Goal: Task Accomplishment & Management: Manage account settings

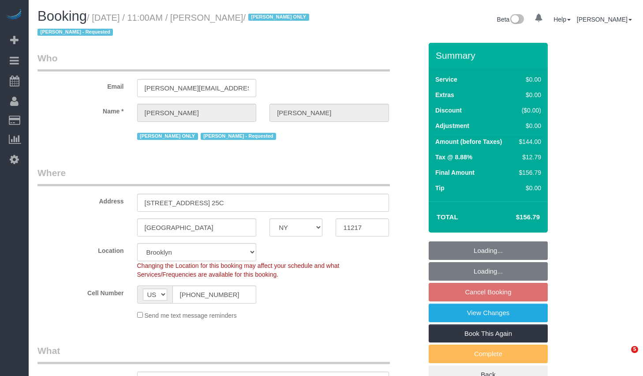
select select "NY"
select select "number:61"
select select "number:77"
select select "number:15"
select select "number:5"
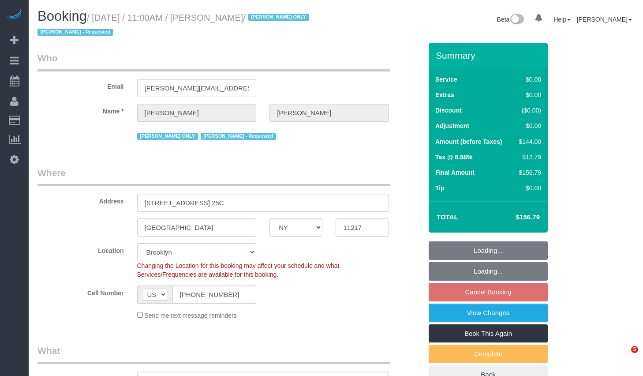
select select "object:1426"
select select "spot4"
select select "1"
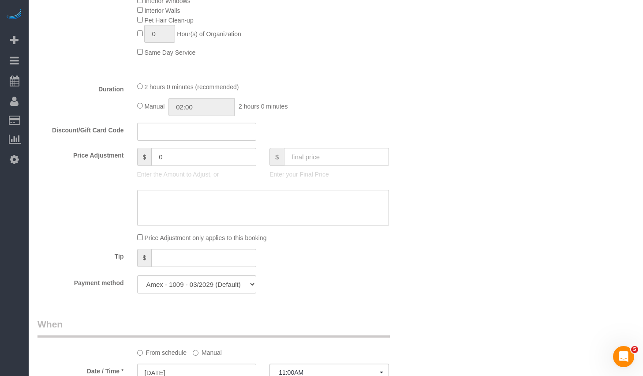
scroll to position [772, 0]
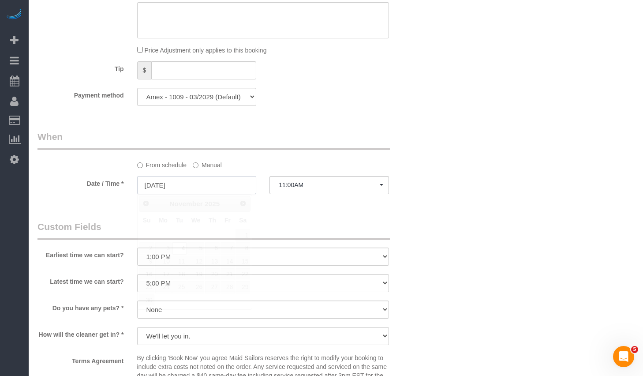
click at [218, 185] on input "11/04/2025" at bounding box center [197, 185] width 120 height 18
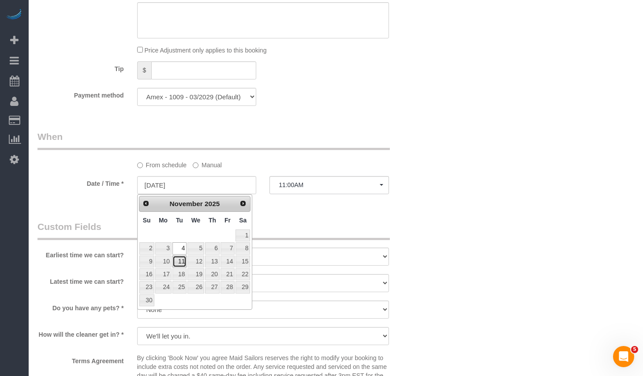
click at [181, 261] on link "11" at bounding box center [179, 261] width 14 height 12
type input "11/11/2025"
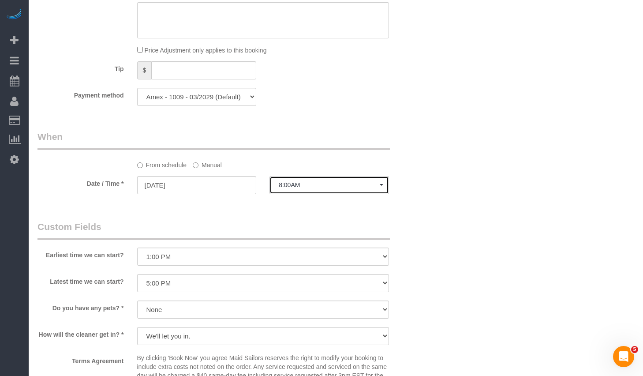
click at [322, 179] on button "8:00AM" at bounding box center [330, 185] width 120 height 18
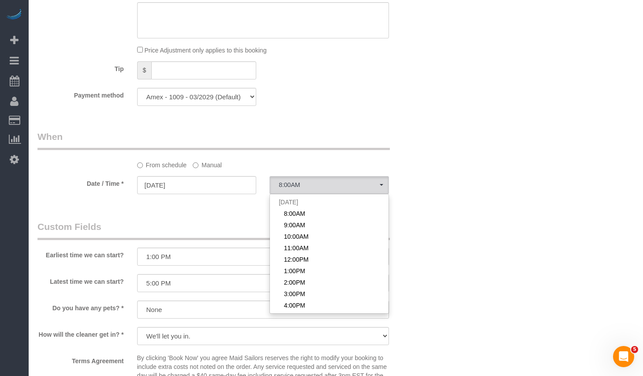
click at [426, 157] on div "From schedule Manual" at bounding box center [230, 149] width 398 height 39
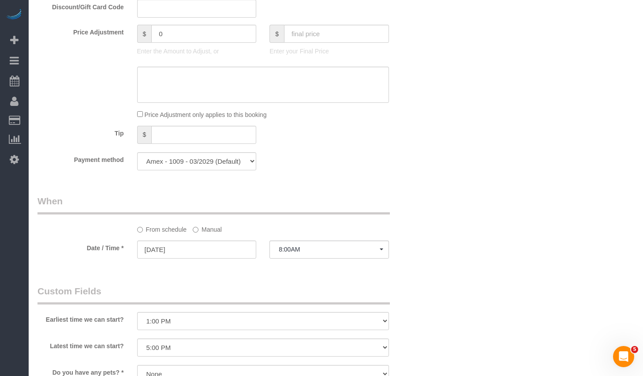
scroll to position [725, 0]
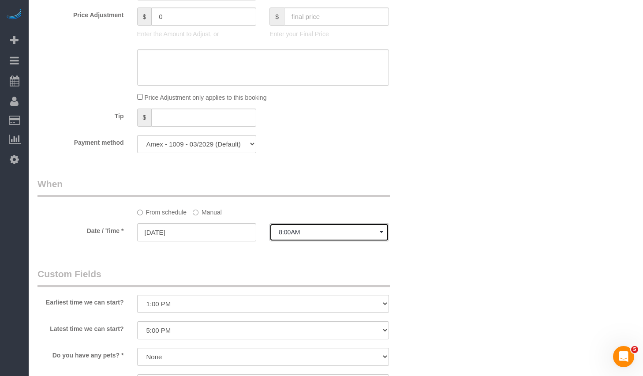
click at [344, 236] on button "8:00AM" at bounding box center [330, 232] width 120 height 18
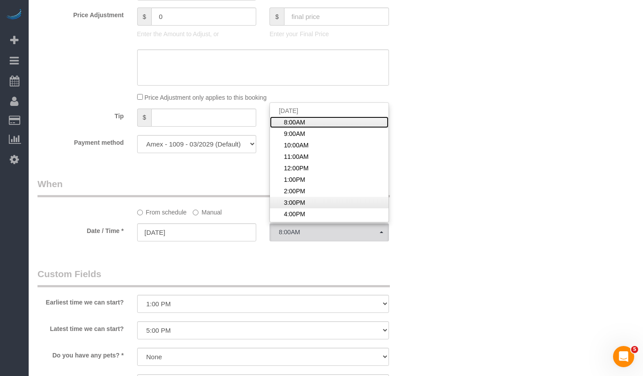
scroll to position [51, 0]
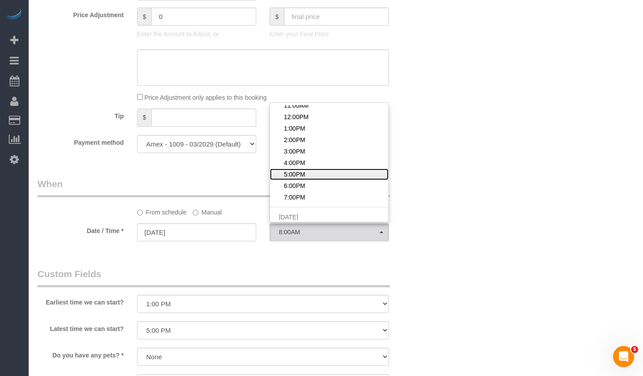
click at [303, 176] on span "5:00PM" at bounding box center [294, 174] width 21 height 9
select select "spot70"
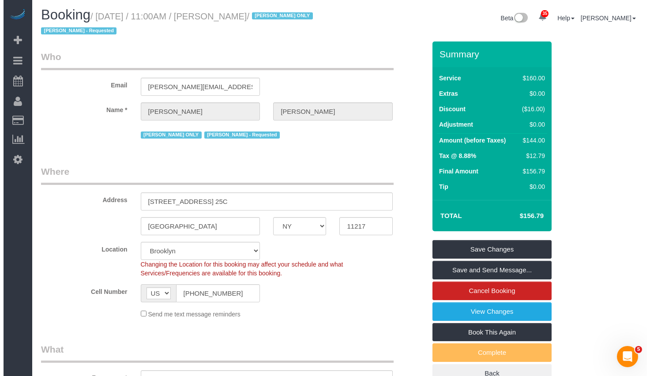
scroll to position [0, 0]
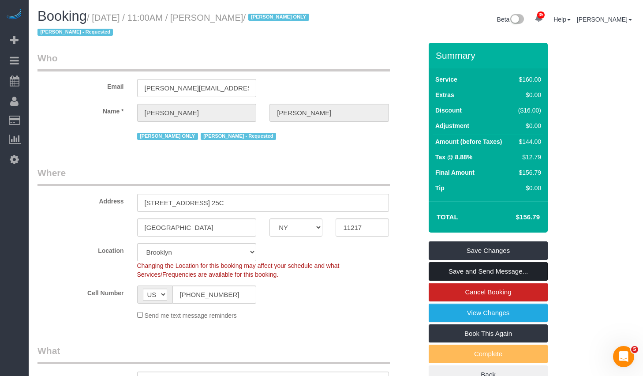
click at [481, 273] on link "Save and Send Message..." at bounding box center [488, 271] width 119 height 19
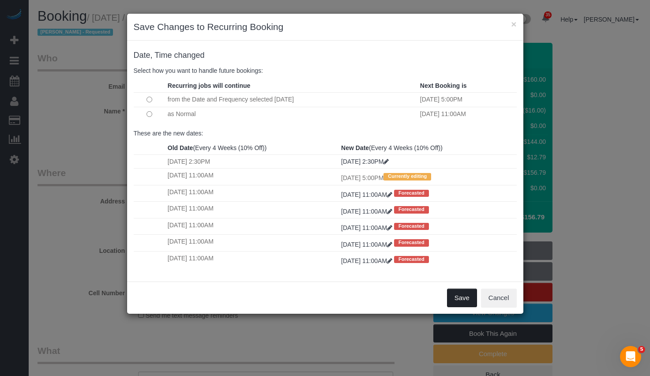
click at [459, 303] on button "Save" at bounding box center [462, 297] width 30 height 19
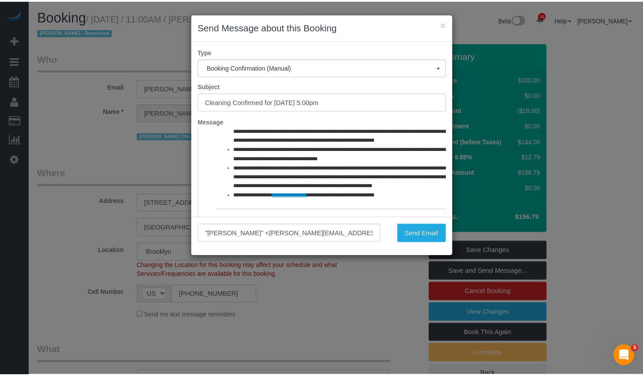
scroll to position [65, 0]
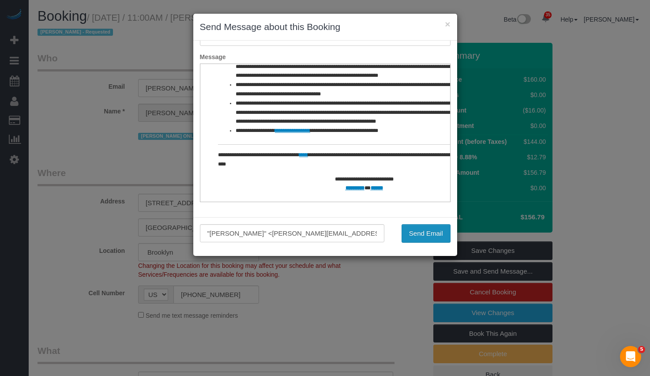
click at [427, 229] on button "Send Email" at bounding box center [425, 233] width 49 height 19
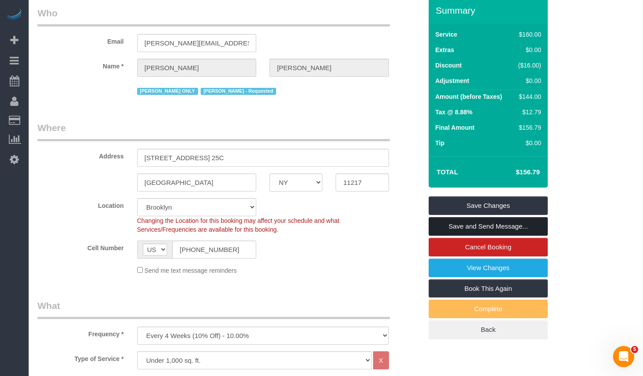
scroll to position [0, 0]
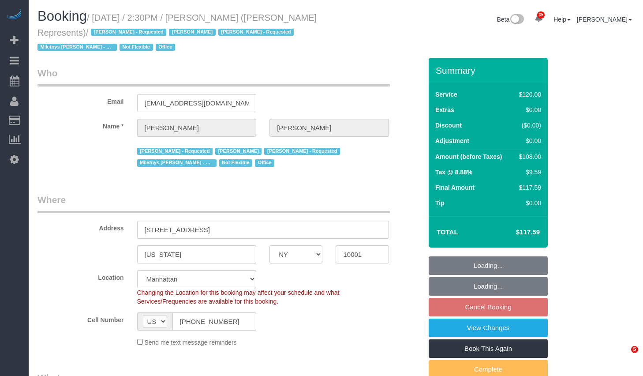
select select "NY"
select select "90"
select select "number:89"
select select "number:90"
select select "number:15"
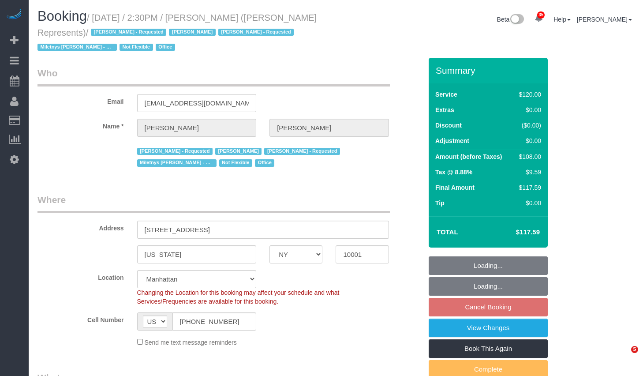
select select "number:5"
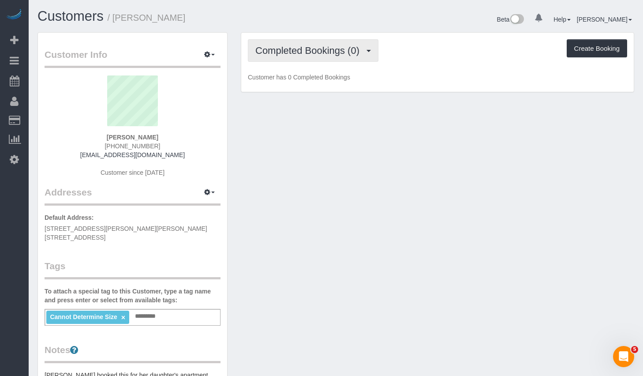
click at [300, 52] on span "Completed Bookings (0)" at bounding box center [309, 50] width 109 height 11
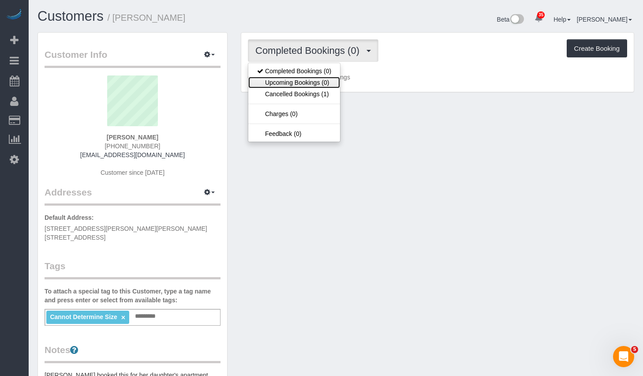
click at [292, 83] on link "Upcoming Bookings (0)" at bounding box center [294, 82] width 92 height 11
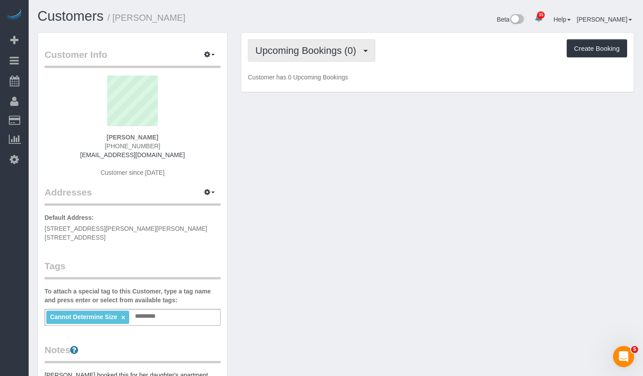
click at [330, 52] on span "Upcoming Bookings (0)" at bounding box center [307, 50] width 105 height 11
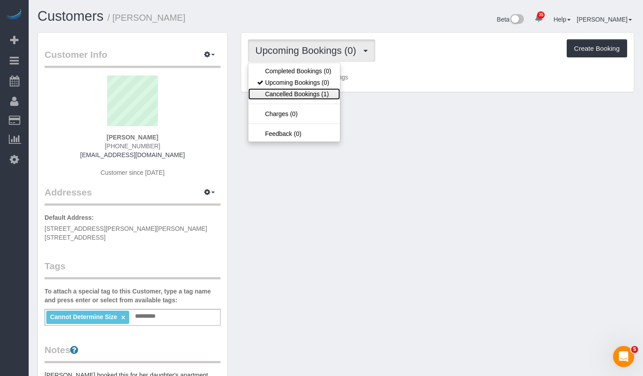
click at [290, 96] on link "Cancelled Bookings (1)" at bounding box center [294, 93] width 92 height 11
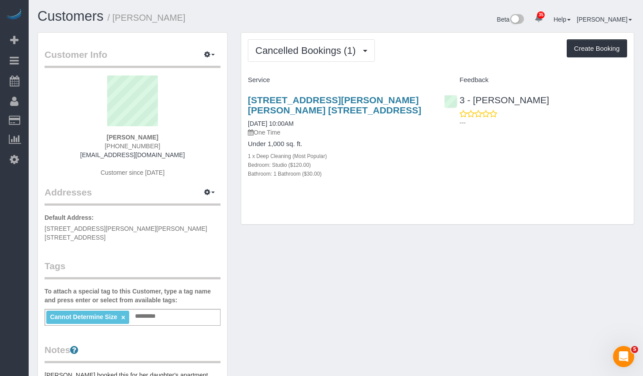
click at [116, 139] on strong "Maryann Allen" at bounding box center [133, 137] width 52 height 7
drag, startPoint x: 112, startPoint y: 137, endPoint x: 165, endPoint y: 136, distance: 52.1
click at [165, 136] on div "Maryann Allen (347) 733-2415 allenmaryann405@gmail.com Customer since 2025" at bounding box center [133, 130] width 176 height 110
copy strong "Maryann Allen"
